Goal: Task Accomplishment & Management: Manage account settings

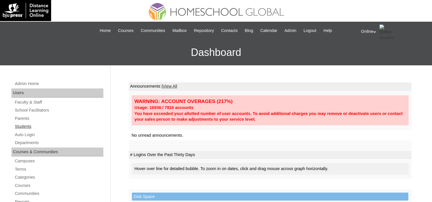
click at [25, 126] on link "Students" at bounding box center [58, 126] width 89 height 7
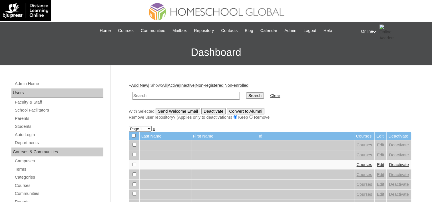
click at [162, 92] on input "text" at bounding box center [186, 96] width 108 height 8
type input "Chloe"
click at [246, 93] on input "Search" at bounding box center [255, 96] width 18 height 6
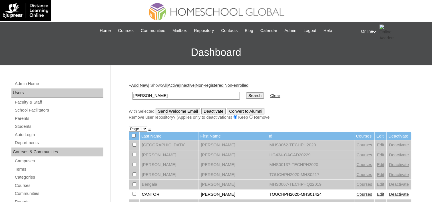
click at [140, 96] on input "Chloe" at bounding box center [186, 96] width 108 height 8
type input "Shau"
click at [246, 93] on input "Search" at bounding box center [255, 96] width 18 height 6
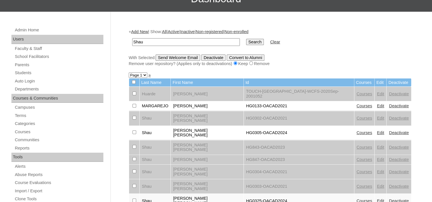
scroll to position [57, 0]
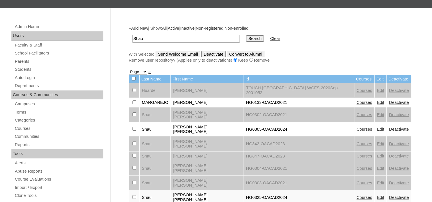
click at [357, 127] on link "Courses" at bounding box center [365, 129] width 16 height 5
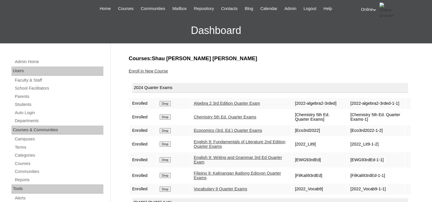
scroll to position [57, 0]
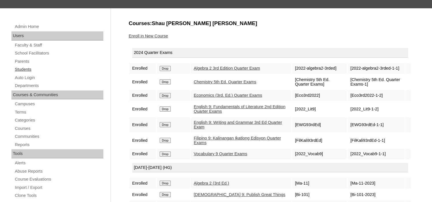
click at [28, 67] on link "Students" at bounding box center [58, 69] width 89 height 7
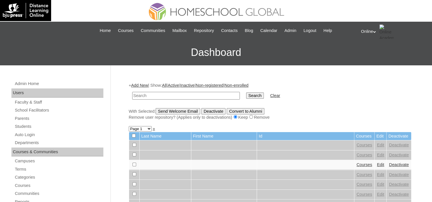
click at [154, 94] on input "text" at bounding box center [186, 96] width 108 height 8
type input "C"
type input "Shau"
click at [246, 93] on input "Search" at bounding box center [255, 96] width 18 height 6
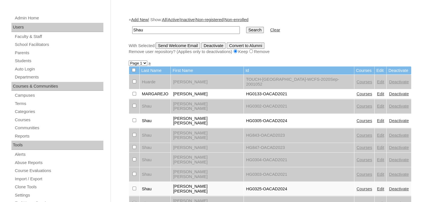
scroll to position [86, 0]
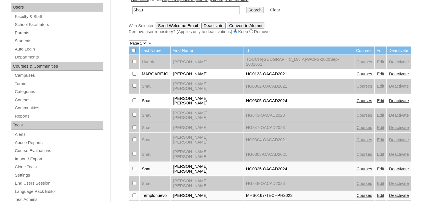
click at [357, 167] on link "Courses" at bounding box center [365, 169] width 16 height 5
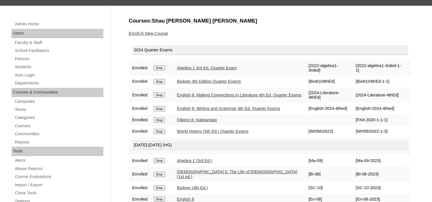
scroll to position [57, 0]
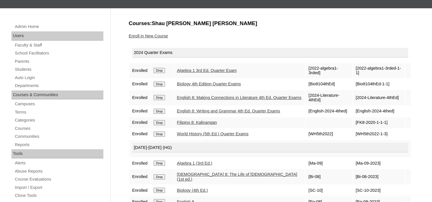
click at [155, 36] on link "Enroll in New Course" at bounding box center [148, 36] width 39 height 5
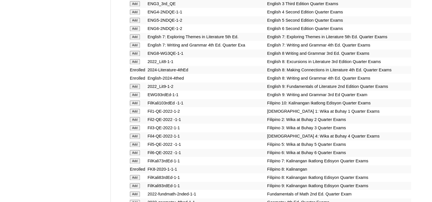
scroll to position [2998, 0]
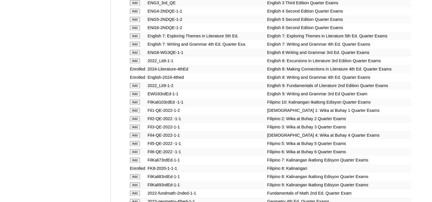
click at [133, 174] on input "Add" at bounding box center [135, 176] width 10 height 5
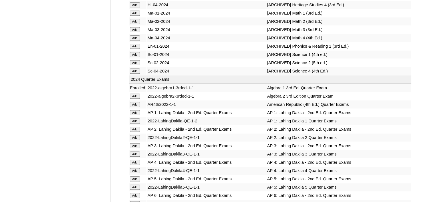
scroll to position [2656, 0]
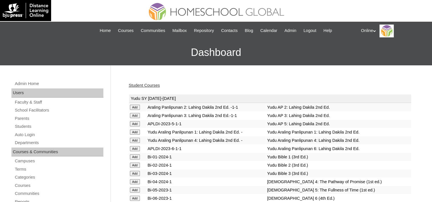
click at [144, 87] on link "Student Courses" at bounding box center [144, 85] width 31 height 5
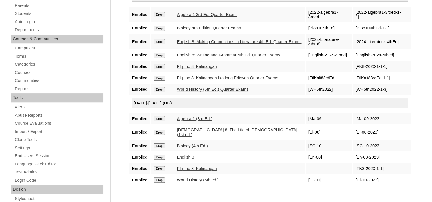
scroll to position [114, 0]
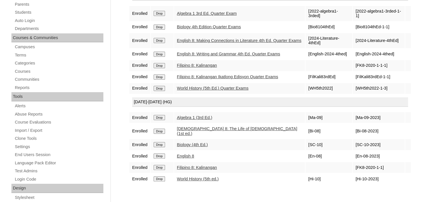
click at [162, 65] on input "Drop" at bounding box center [159, 65] width 11 height 5
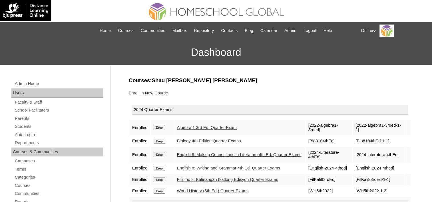
click at [109, 29] on span "Home" at bounding box center [105, 30] width 11 height 7
